Goal: Information Seeking & Learning: Find specific fact

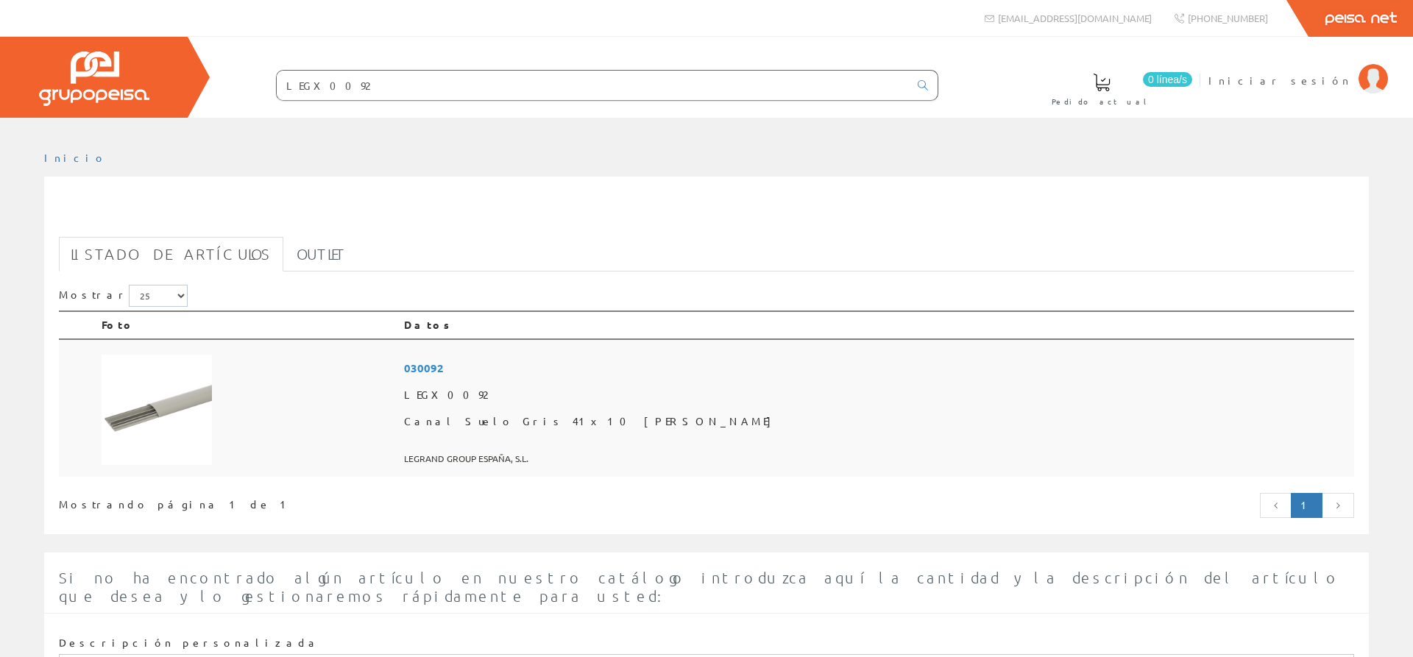
click at [118, 406] on img at bounding box center [157, 410] width 110 height 110
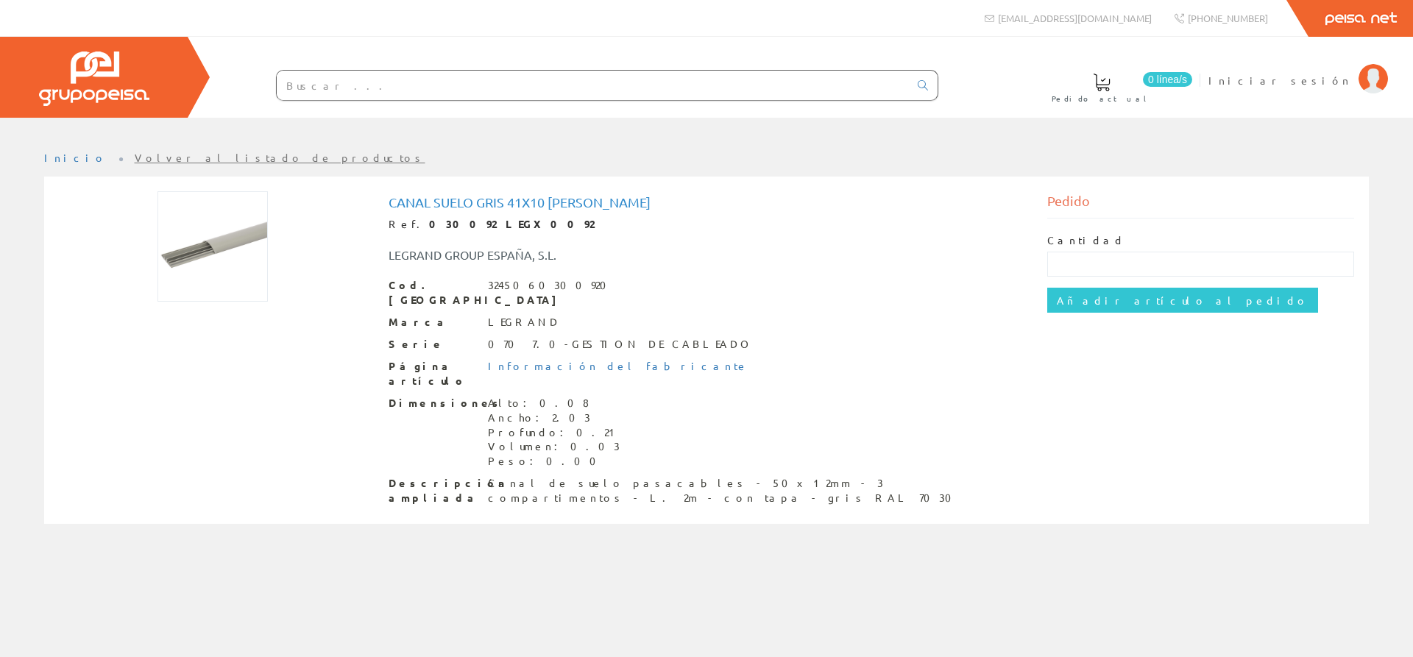
click at [222, 225] on img at bounding box center [212, 246] width 110 height 110
click at [222, 244] on img at bounding box center [212, 246] width 110 height 110
click at [227, 236] on img at bounding box center [212, 246] width 110 height 110
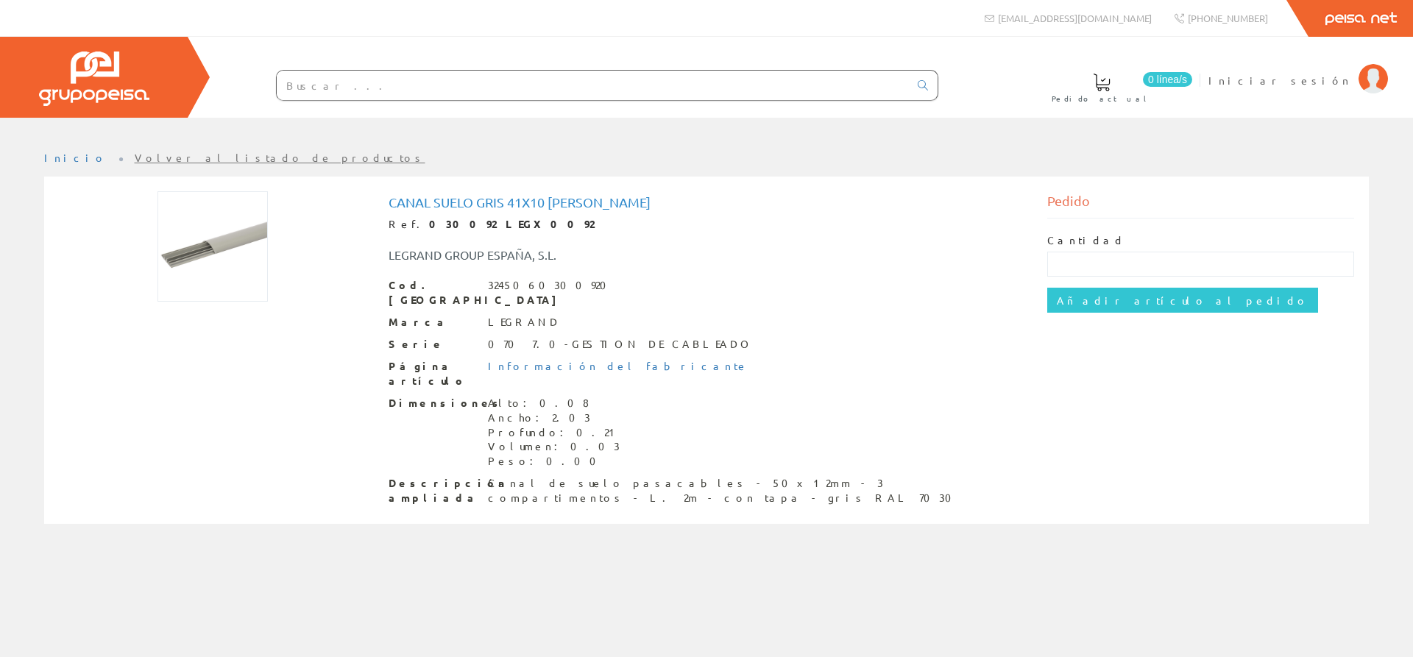
click at [218, 246] on img at bounding box center [212, 246] width 110 height 110
drag, startPoint x: 500, startPoint y: 228, endPoint x: 447, endPoint y: 226, distance: 53.0
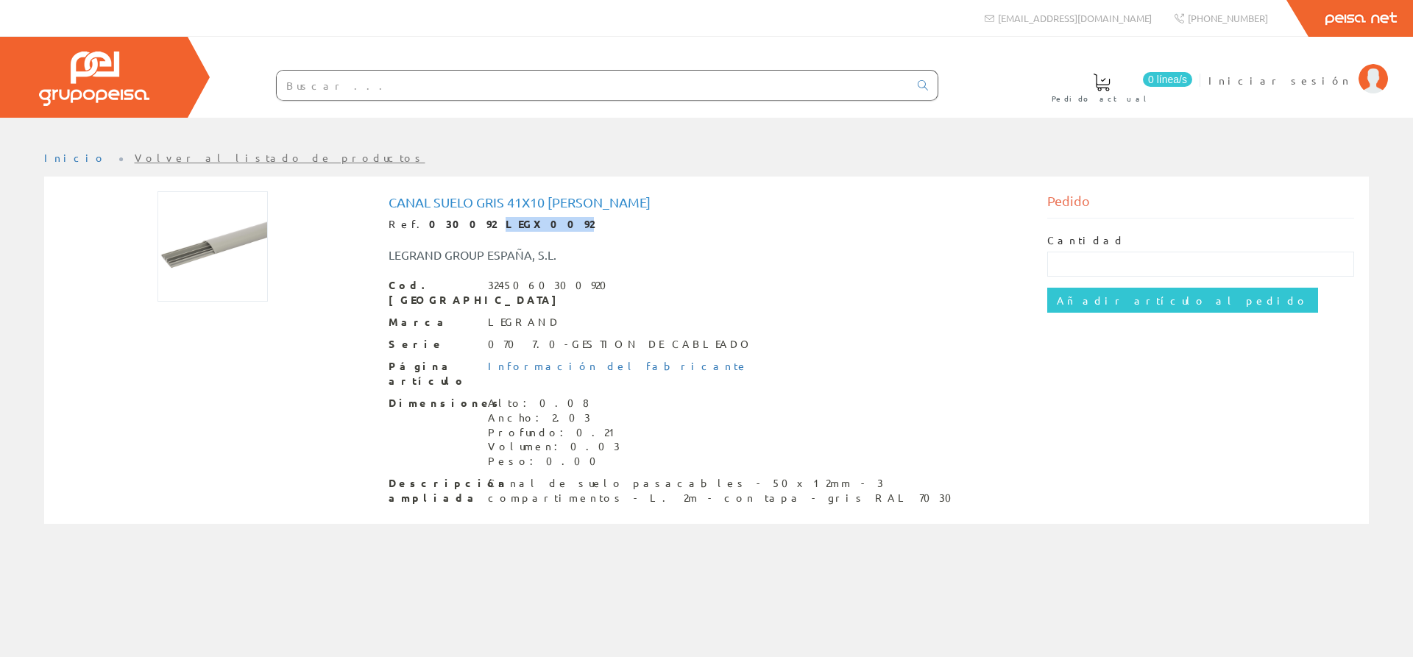
click at [447, 226] on div "Ref. 030092 LEGX0092" at bounding box center [707, 224] width 637 height 15
copy strong "LEGX0092"
click at [400, 84] on input "text" at bounding box center [593, 85] width 632 height 29
paste input "LEGX0092"
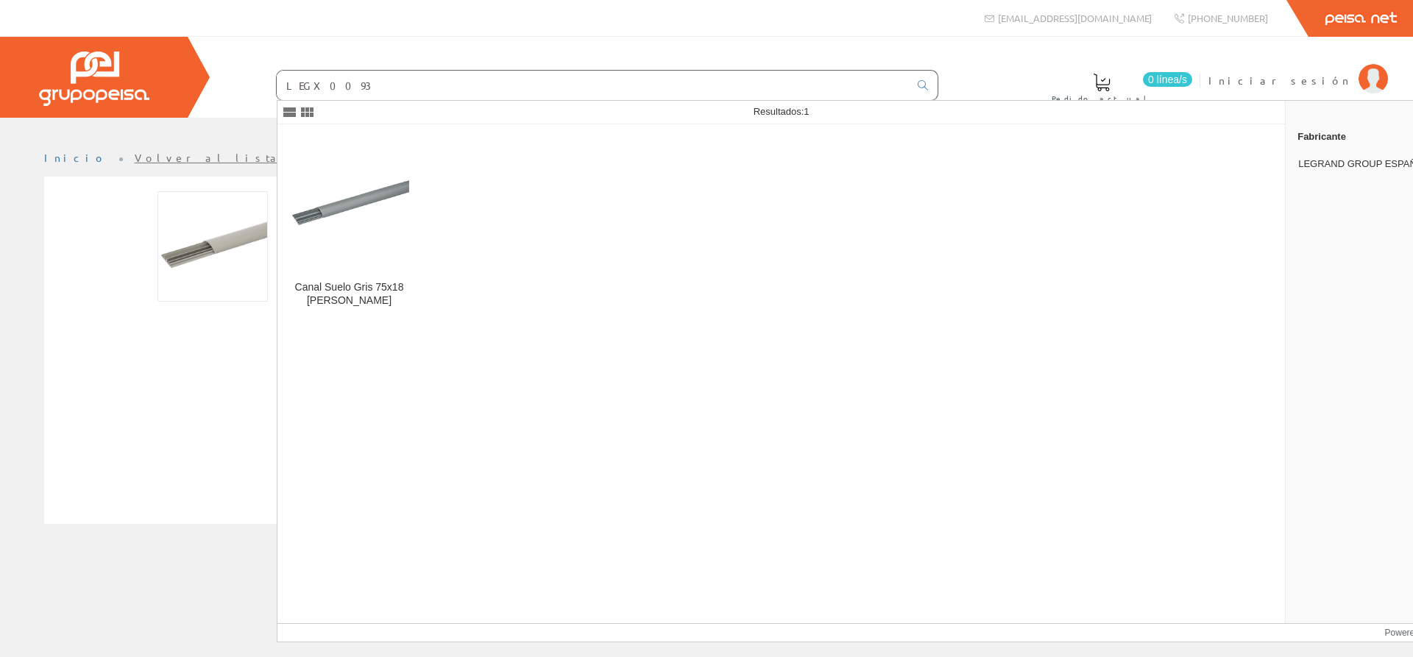
type input "LEGX0093"
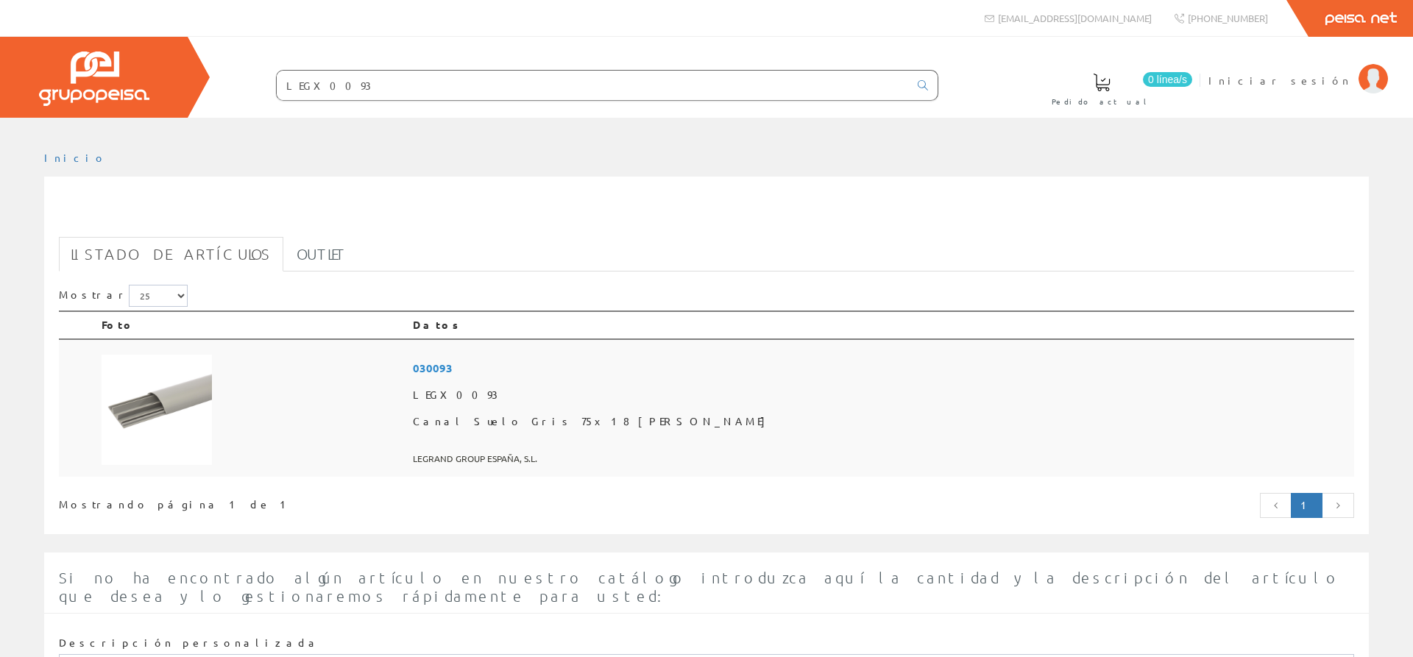
drag, startPoint x: 476, startPoint y: 420, endPoint x: 606, endPoint y: 386, distance: 134.6
click at [407, 418] on td at bounding box center [251, 408] width 311 height 138
